Goal: Find contact information: Find contact information

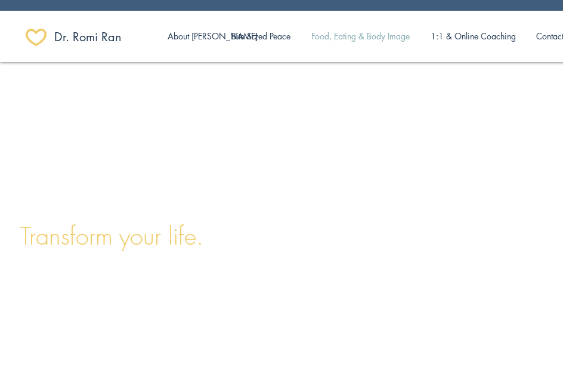
scroll to position [0, 21]
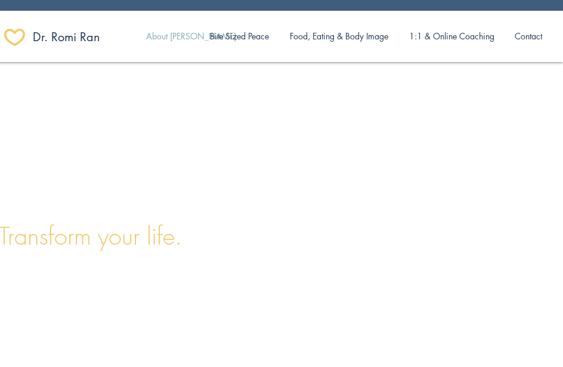
click at [182, 36] on p "About [PERSON_NAME]" at bounding box center [191, 36] width 102 height 25
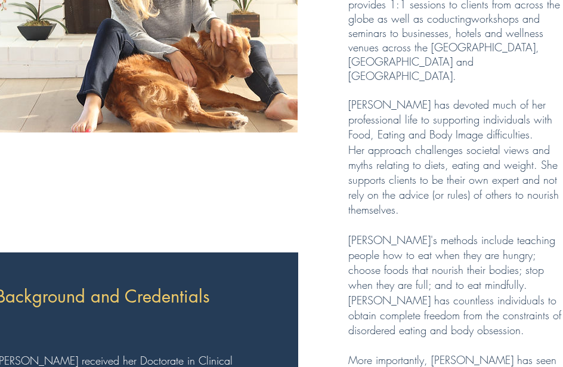
scroll to position [0, 21]
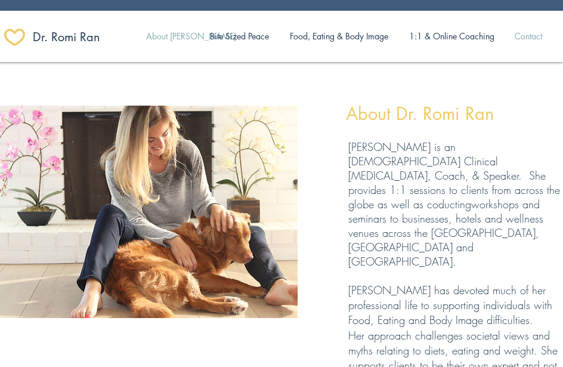
click at [529, 35] on p "Contact" at bounding box center [528, 36] width 39 height 25
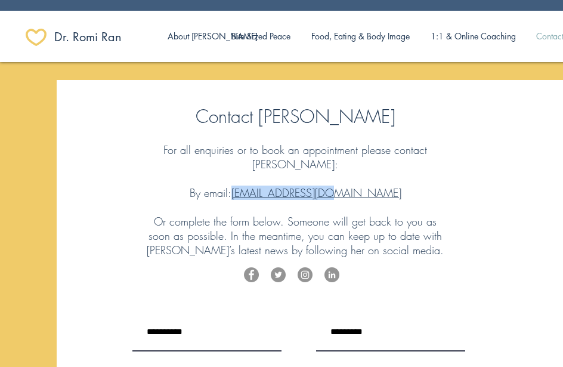
drag, startPoint x: 378, startPoint y: 180, endPoint x: 273, endPoint y: 177, distance: 105.1
click at [273, 186] on p "By email: [EMAIL_ADDRESS][DOMAIN_NAME]" at bounding box center [295, 193] width 298 height 14
copy link "[EMAIL_ADDRESS][DOMAIN_NAME]"
